Goal: Task Accomplishment & Management: Use online tool/utility

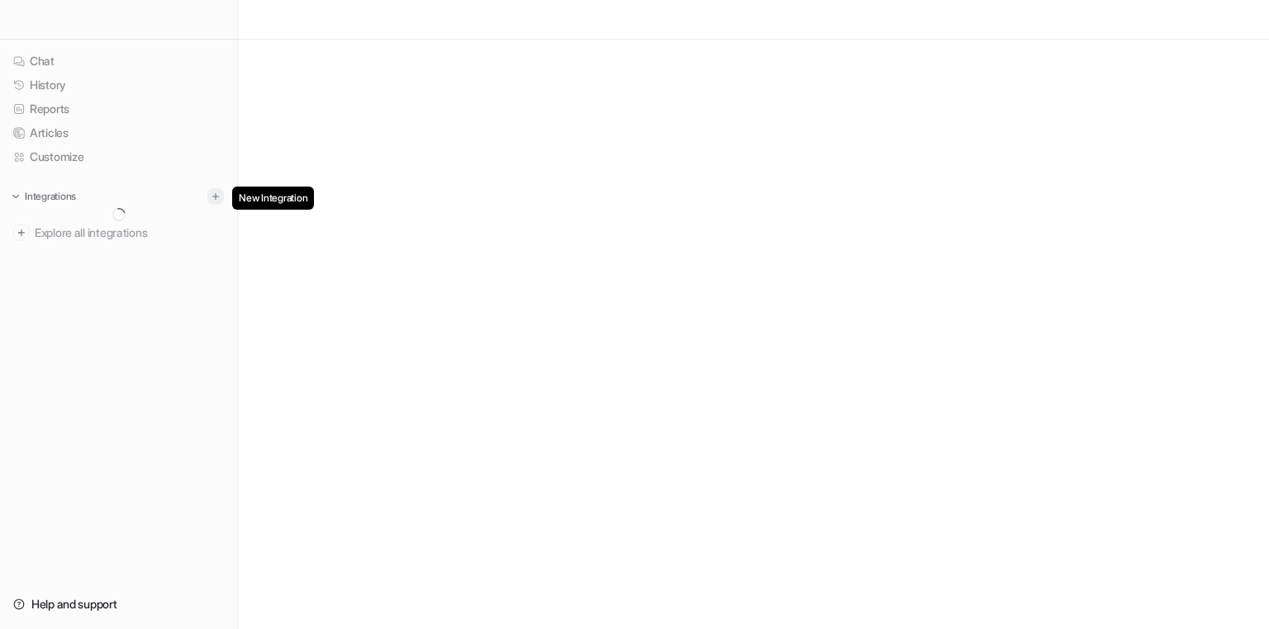
click at [219, 199] on img at bounding box center [216, 197] width 12 height 12
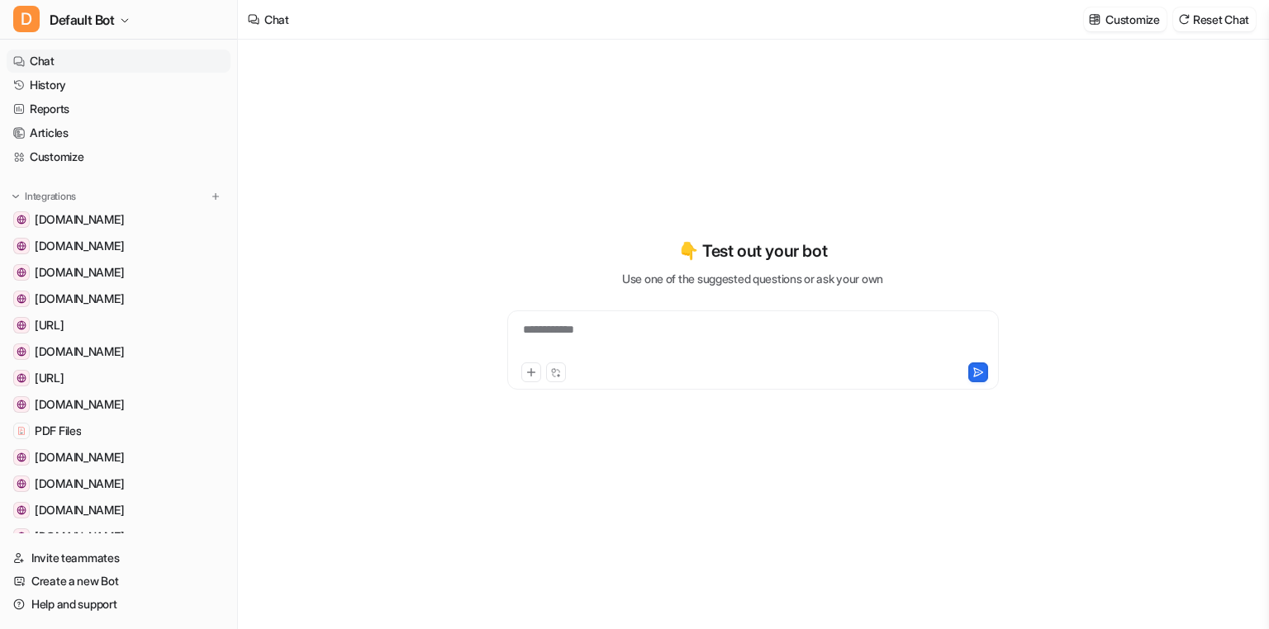
type textarea "**********"
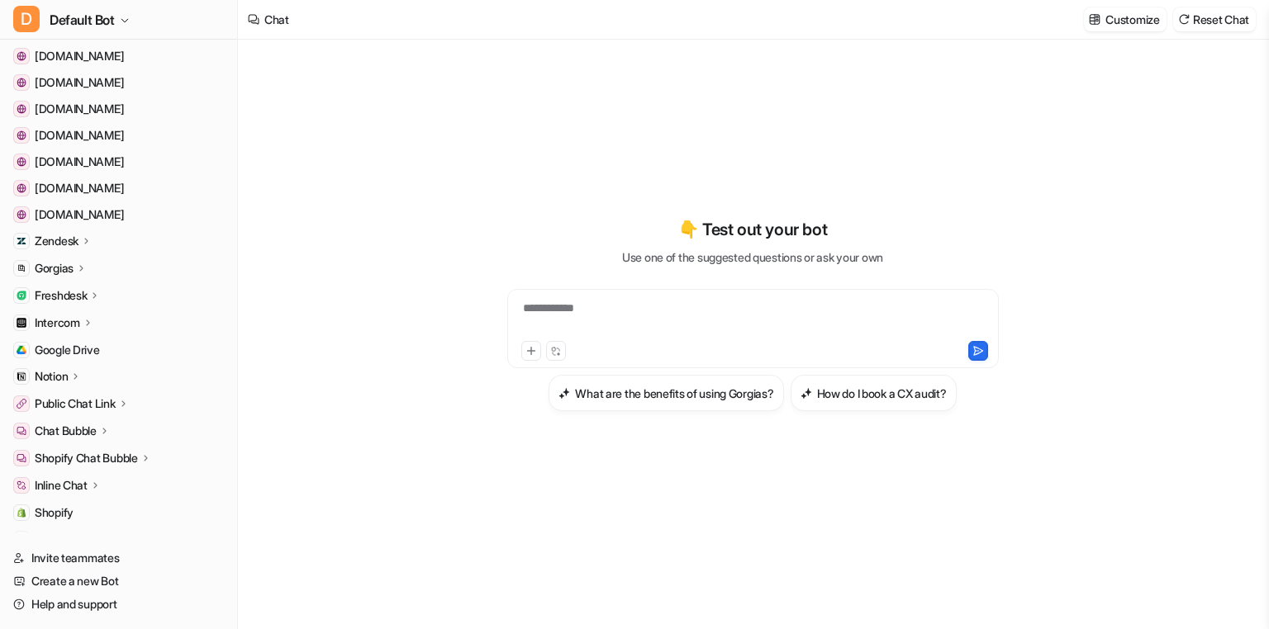
scroll to position [624, 0]
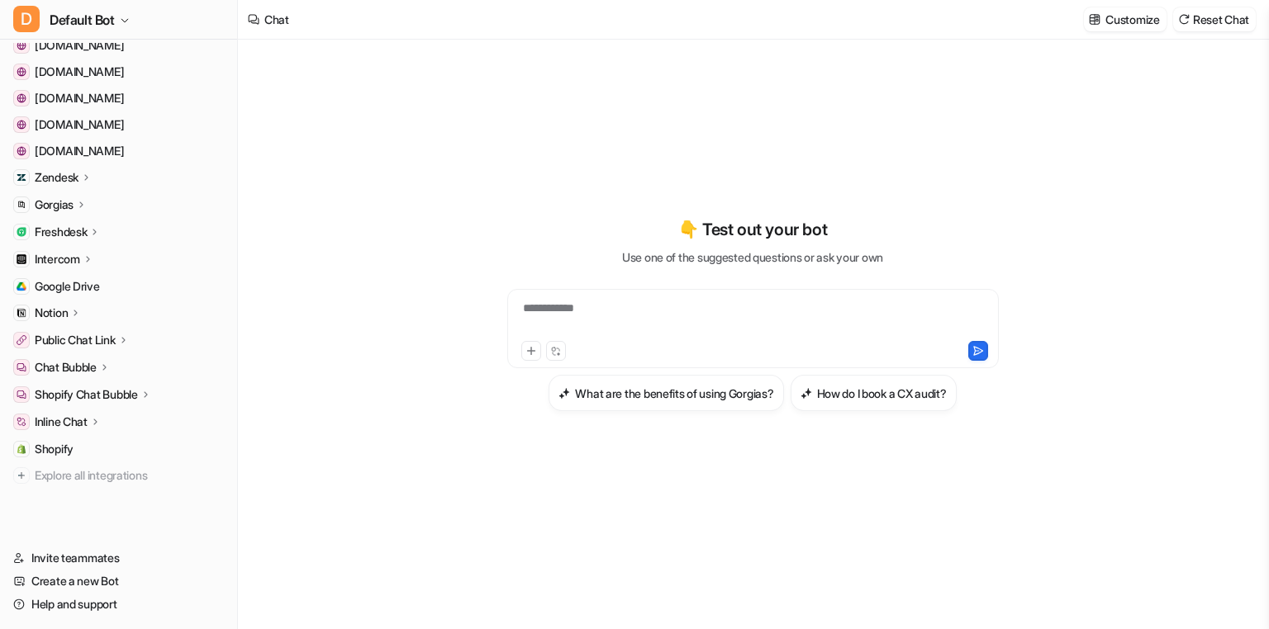
click at [116, 397] on p "Shopify Chat Bubble" at bounding box center [86, 395] width 103 height 17
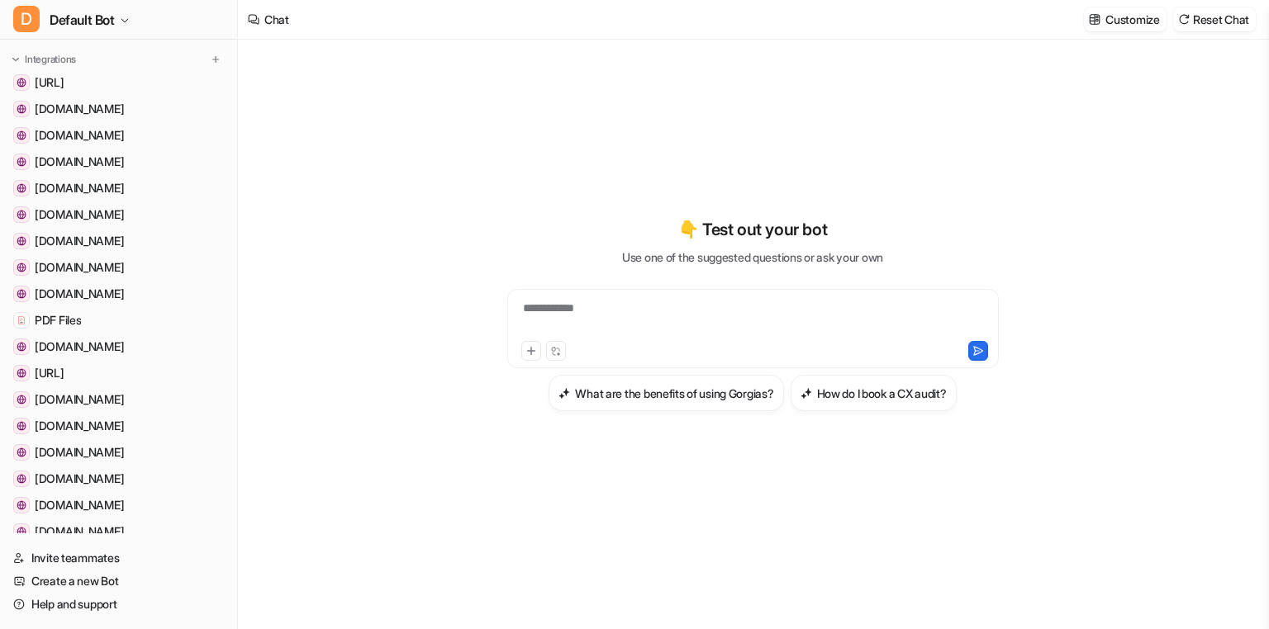
scroll to position [0, 0]
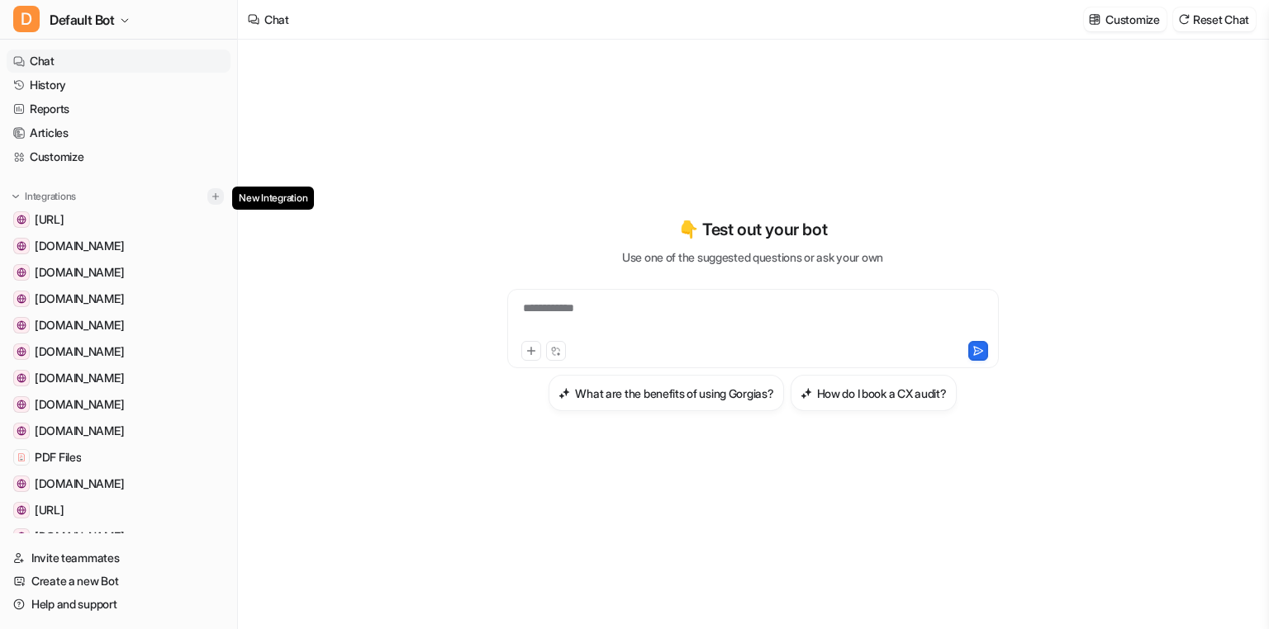
click at [208, 193] on button at bounding box center [215, 196] width 17 height 17
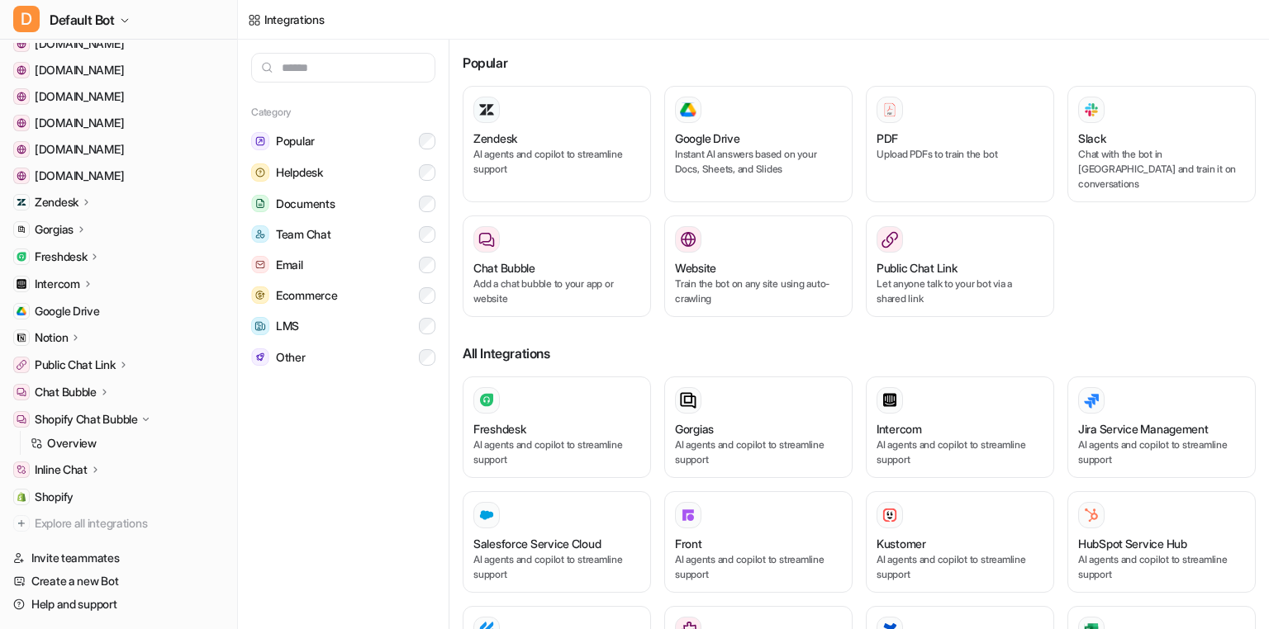
scroll to position [626, 0]
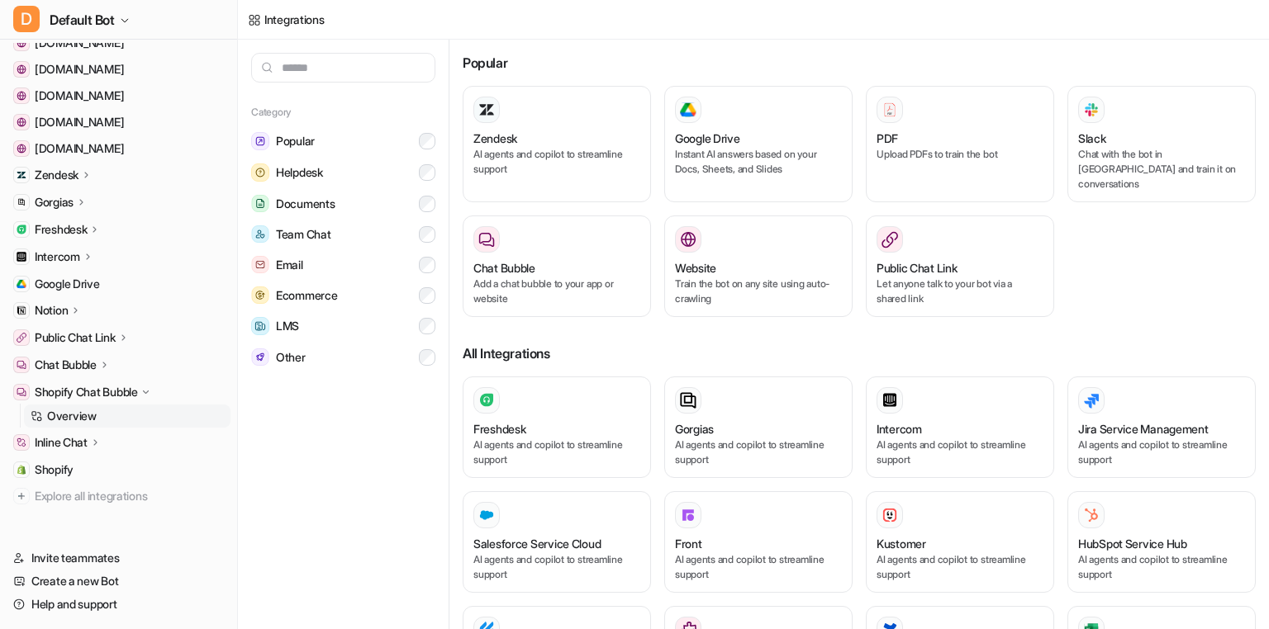
click at [92, 421] on p "Overview" at bounding box center [72, 416] width 50 height 17
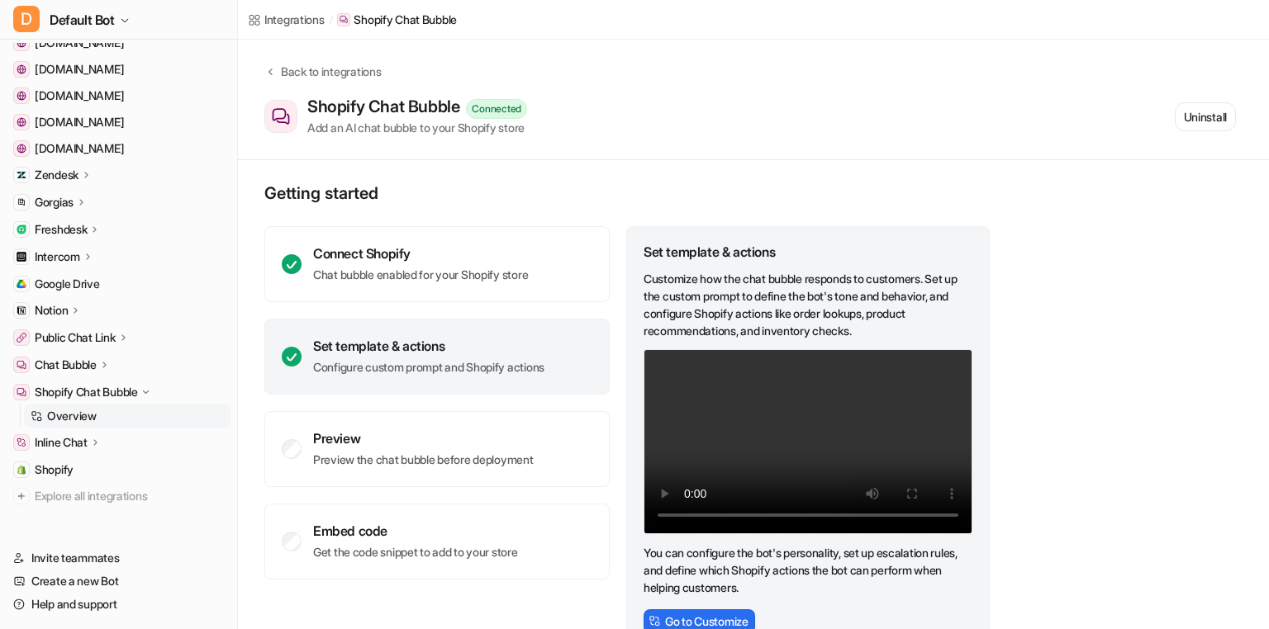
click at [92, 421] on p "Overview" at bounding box center [72, 416] width 50 height 17
click at [1232, 108] on button "Uninstall" at bounding box center [1205, 116] width 61 height 29
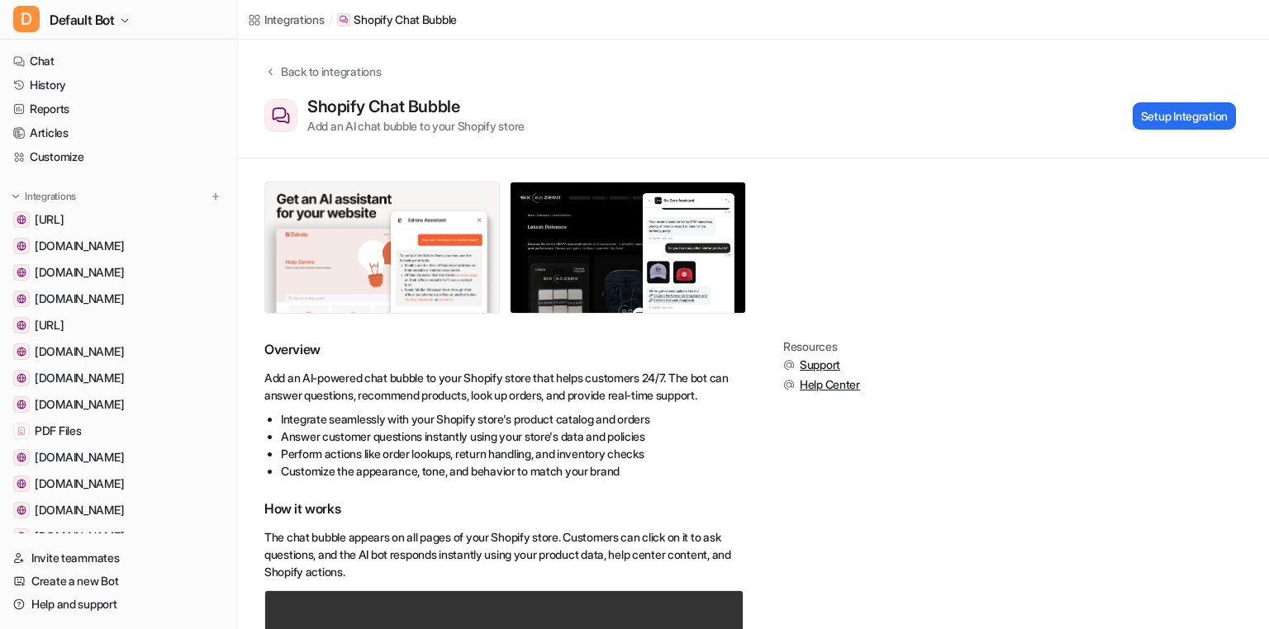
click at [94, 236] on link "[DOMAIN_NAME]" at bounding box center [119, 246] width 224 height 23
click at [218, 195] on img at bounding box center [216, 197] width 12 height 12
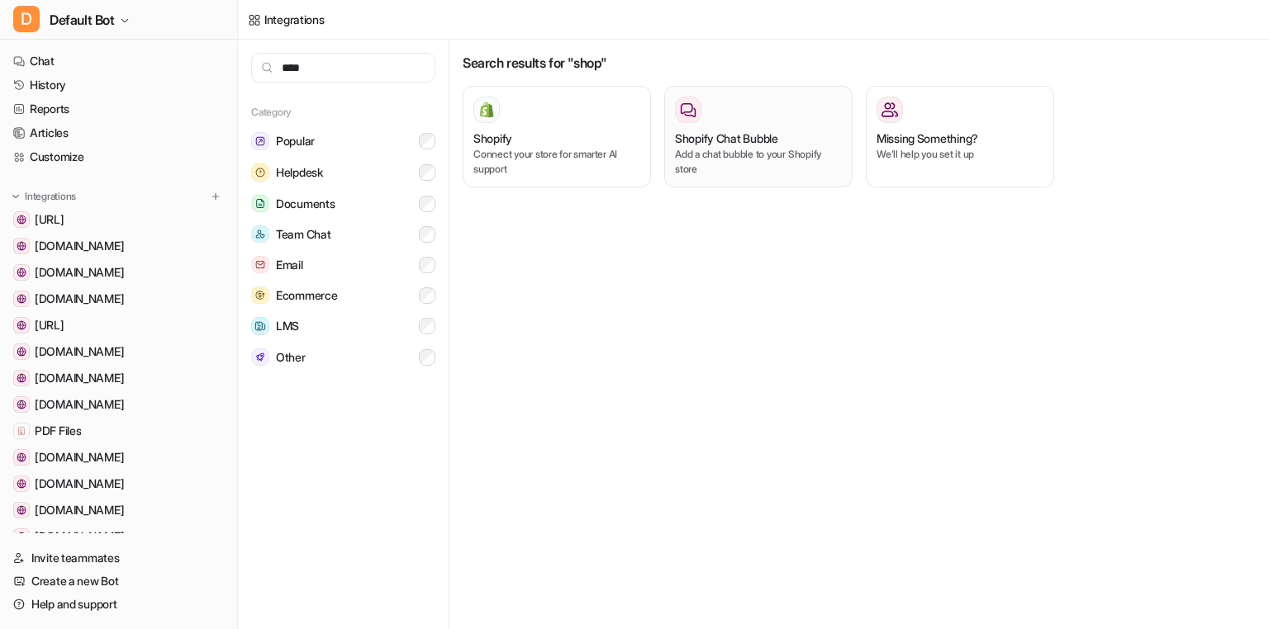
type input "****"
click at [737, 136] on h3 "Shopify Chat Bubble" at bounding box center [726, 138] width 103 height 17
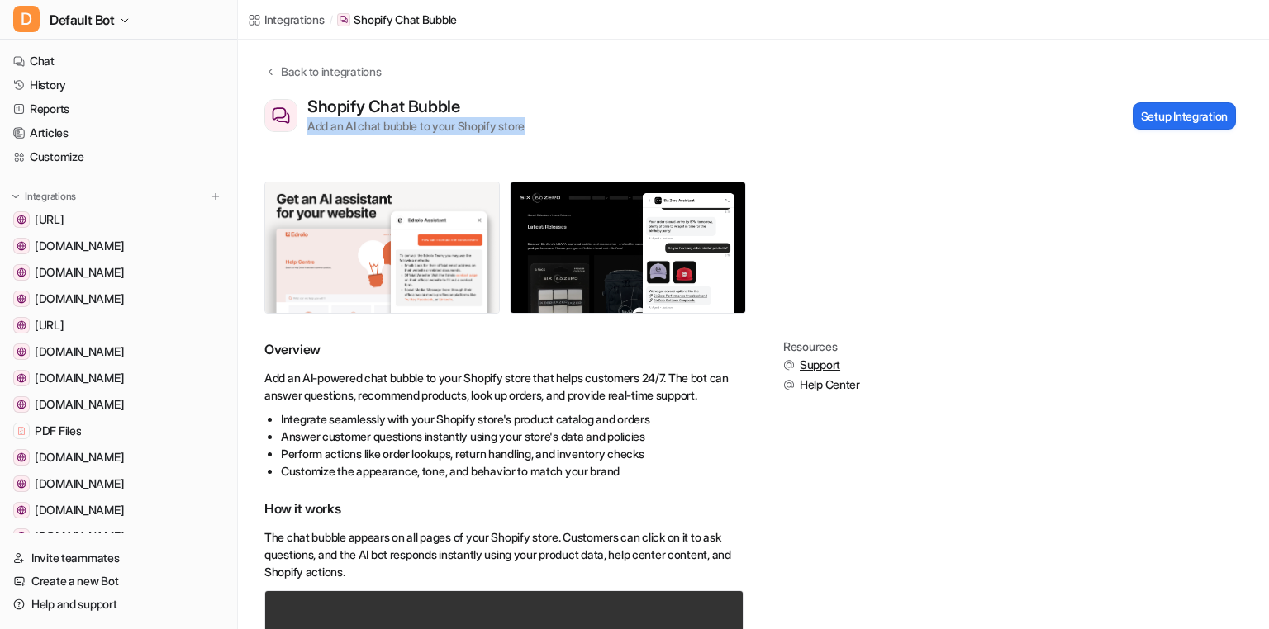
drag, startPoint x: 547, startPoint y: 130, endPoint x: 311, endPoint y: 127, distance: 236.3
click at [311, 127] on div "Shopify Chat Bubble Add an AI chat bubble to your Shopify store Setup Integrati…" at bounding box center [749, 116] width 971 height 38
copy div "Add an AI chat bubble to your Shopify store"
drag, startPoint x: 475, startPoint y: 102, endPoint x: 307, endPoint y: 107, distance: 167.8
click at [307, 107] on div "Shopify Chat Bubble Add an AI chat bubble to your Shopify store" at bounding box center [415, 116] width 217 height 38
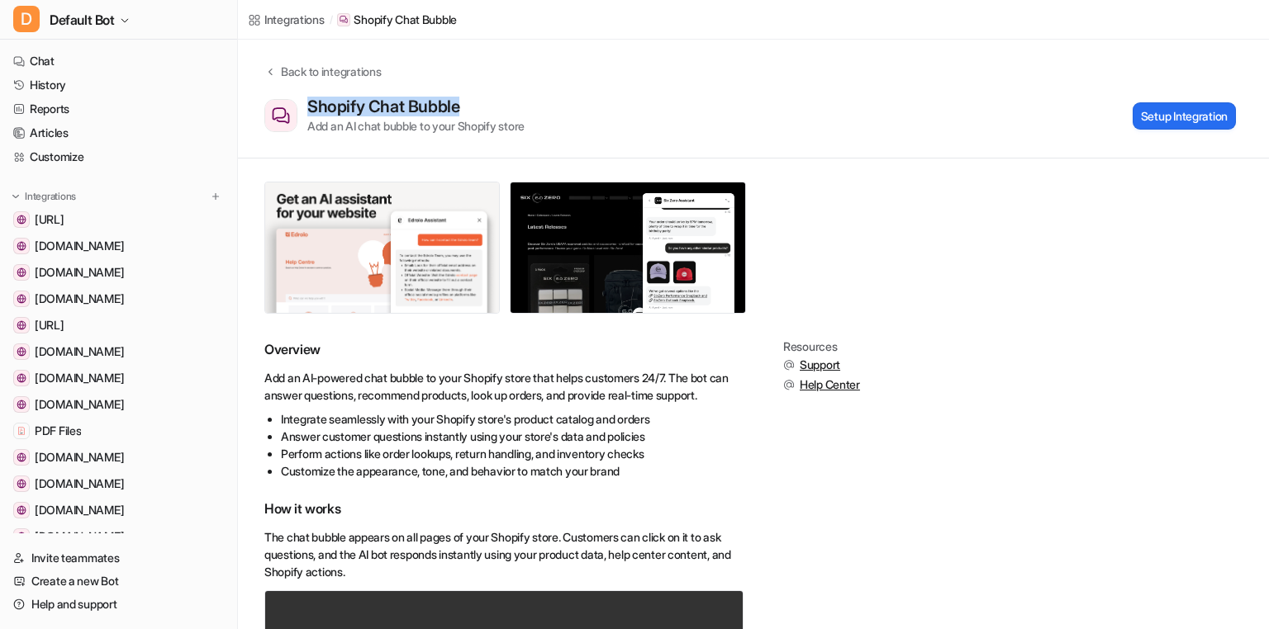
copy div "Shopify Chat Bubble"
drag, startPoint x: 264, startPoint y: 375, endPoint x: 432, endPoint y: 378, distance: 167.7
click at [432, 378] on p "Add an AI-powered chat bubble to your Shopify store that helps customers 24/7. …" at bounding box center [503, 386] width 479 height 35
copy p "Add an AI-powered chat bubble"
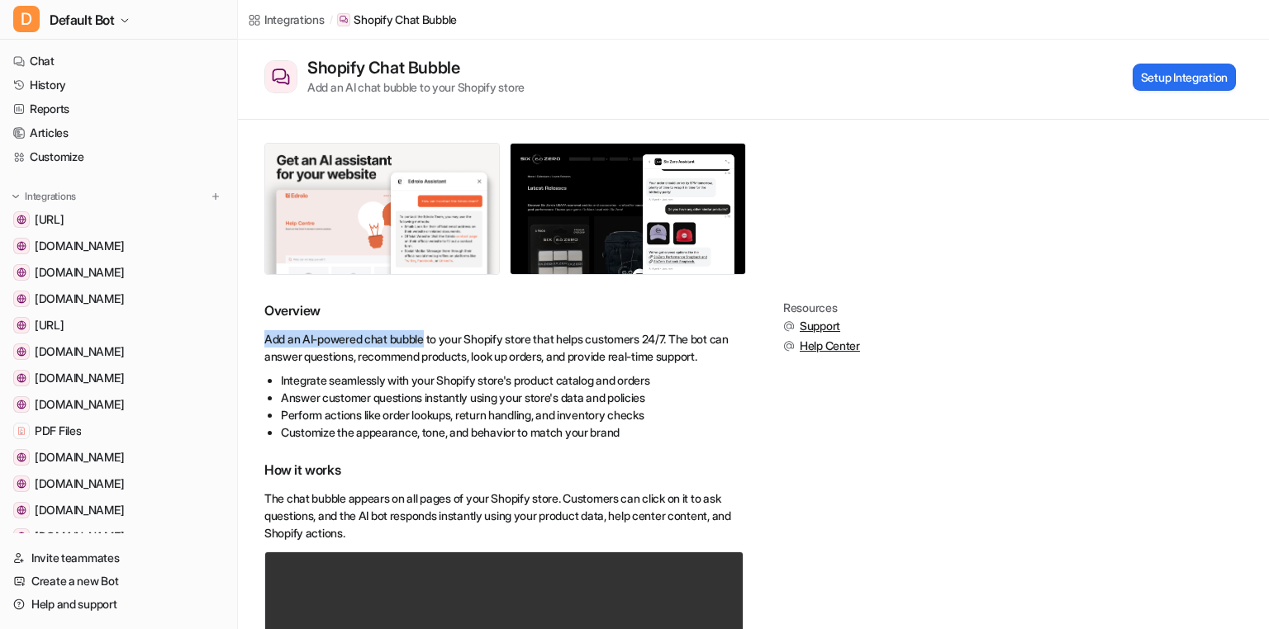
scroll to position [41, 0]
